Goal: Find specific page/section: Find specific page/section

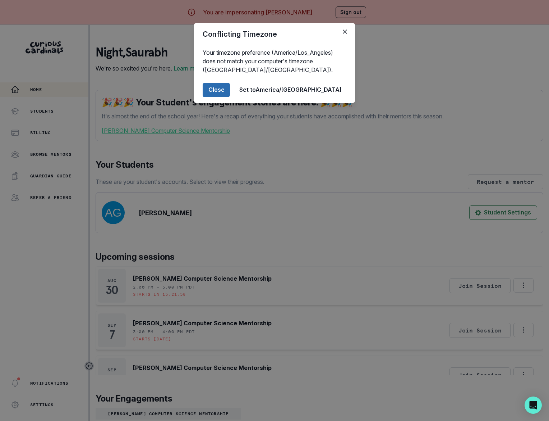
click at [230, 84] on button "Close" at bounding box center [216, 90] width 27 height 14
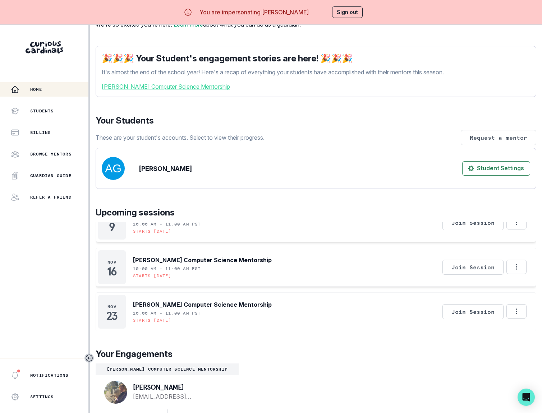
scroll to position [32, 0]
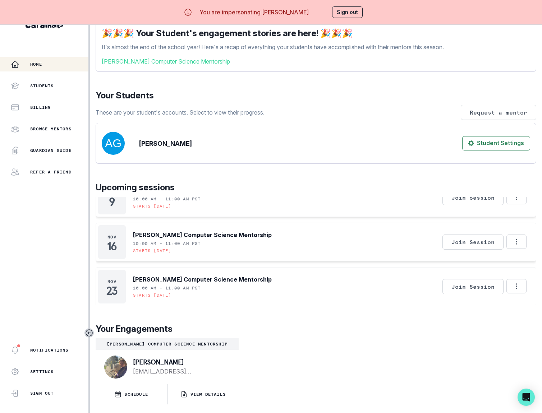
click at [190, 360] on p "[PERSON_NAME]" at bounding box center [180, 362] width 94 height 7
drag, startPoint x: 190, startPoint y: 361, endPoint x: 129, endPoint y: 363, distance: 61.5
click at [129, 363] on div "[PERSON_NAME] [PERSON_NAME][EMAIL_ADDRESS][DOMAIN_NAME]" at bounding box center [167, 367] width 143 height 35
drag, startPoint x: 202, startPoint y: 367, endPoint x: 206, endPoint y: 360, distance: 8.4
click at [203, 366] on div "[PERSON_NAME] [PERSON_NAME][EMAIL_ADDRESS][DOMAIN_NAME]" at bounding box center [180, 367] width 100 height 17
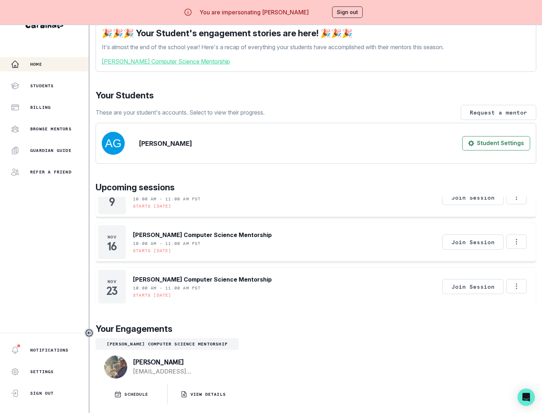
click at [194, 361] on p "[PERSON_NAME]" at bounding box center [180, 362] width 94 height 7
drag, startPoint x: 187, startPoint y: 360, endPoint x: 134, endPoint y: 363, distance: 53.7
click at [134, 363] on p "[PERSON_NAME]" at bounding box center [180, 362] width 94 height 7
copy p "[PERSON_NAME]"
click at [203, 392] on p "VIEW DETAILS" at bounding box center [208, 395] width 35 height 6
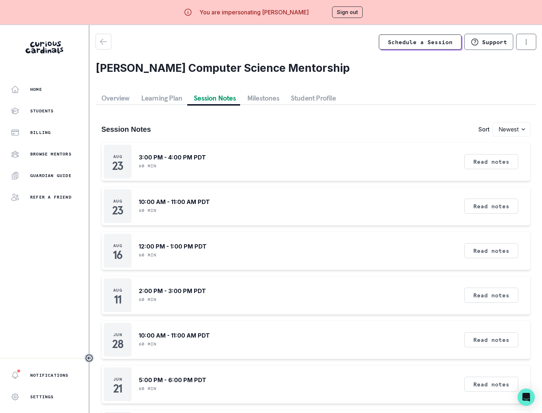
click at [216, 101] on button "Session Notes" at bounding box center [215, 98] width 54 height 13
click at [347, 12] on button "Sign out" at bounding box center [347, 12] width 31 height 12
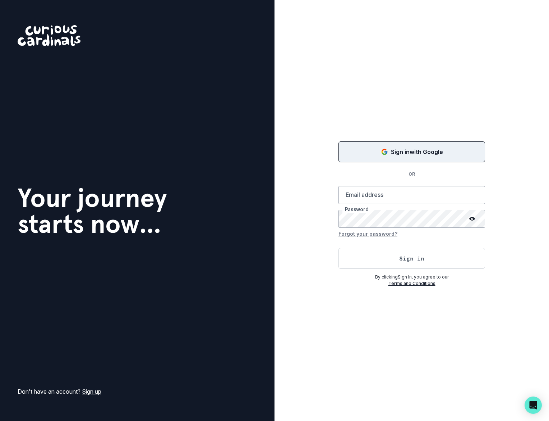
click at [360, 153] on div "Sign in with Google" at bounding box center [412, 151] width 129 height 9
